Goal: Information Seeking & Learning: Learn about a topic

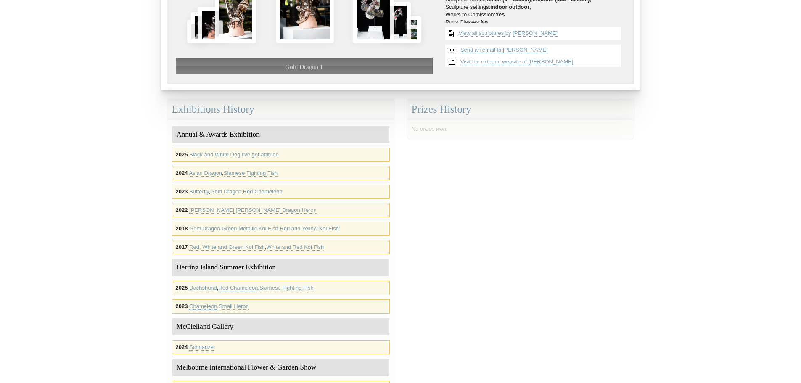
scroll to position [168, 0]
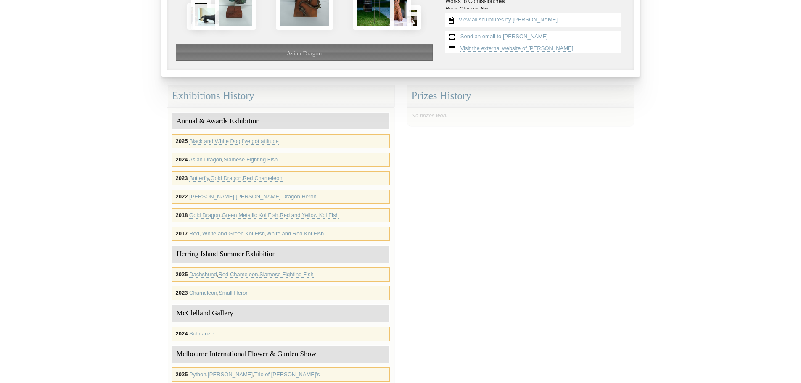
click at [197, 158] on link "Asian Dragon" at bounding box center [205, 159] width 33 height 7
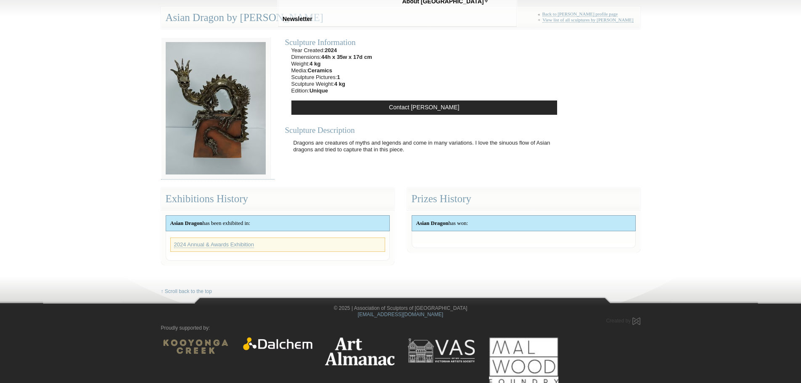
scroll to position [54, 0]
